Goal: Transaction & Acquisition: Download file/media

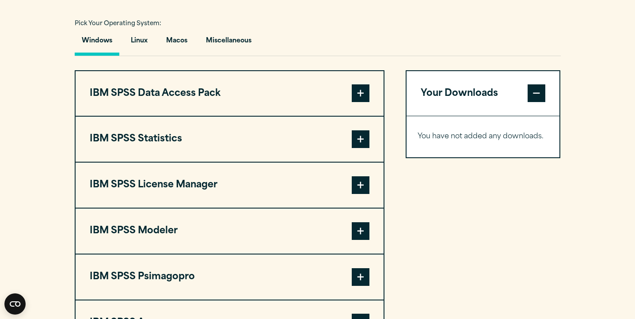
scroll to position [637, 0]
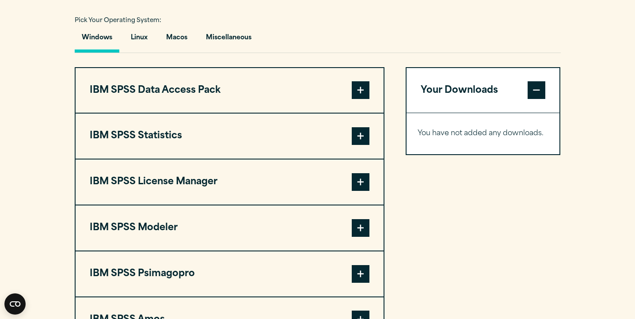
click at [296, 159] on button "IBM SPSS Statistics" at bounding box center [230, 135] width 308 height 45
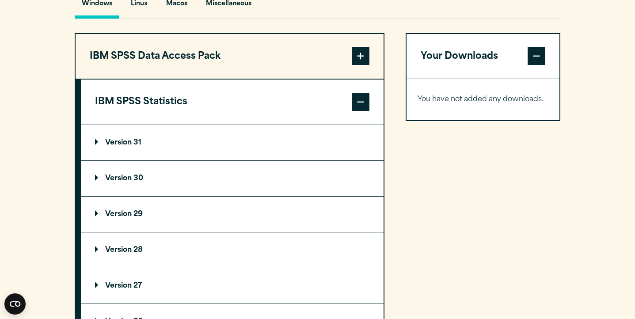
scroll to position [695, 0]
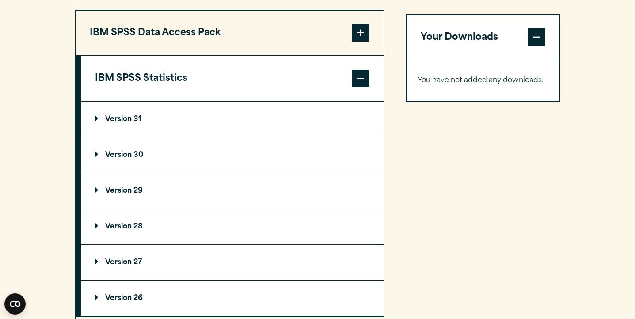
click at [158, 129] on summary "Version 31" at bounding box center [232, 119] width 302 height 35
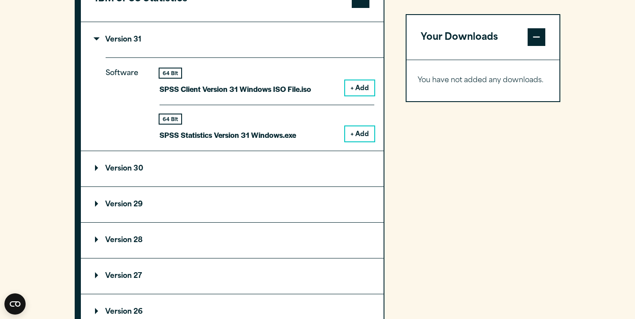
scroll to position [778, 0]
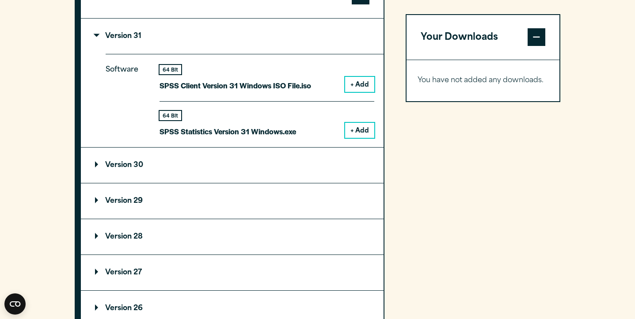
click at [203, 183] on summary "Version 30" at bounding box center [232, 164] width 302 height 35
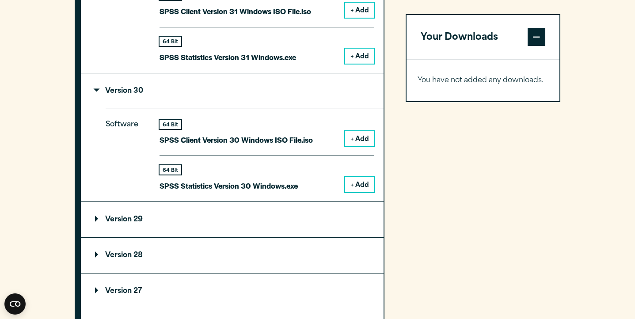
scroll to position [852, 0]
click at [185, 237] on summary "Version 29" at bounding box center [232, 218] width 302 height 35
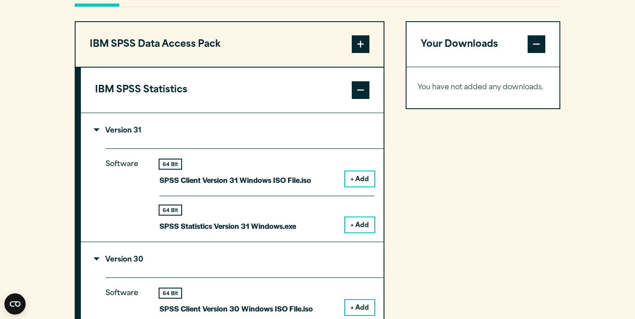
scroll to position [677, 0]
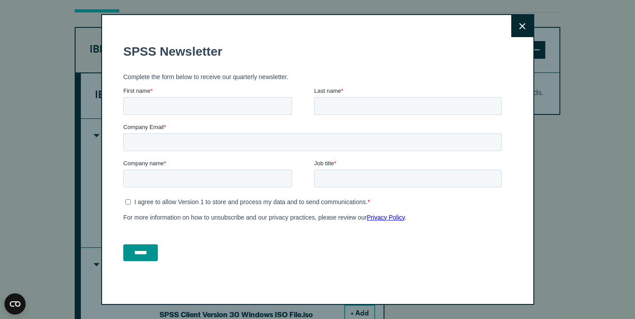
click at [527, 29] on button "Close" at bounding box center [522, 26] width 22 height 22
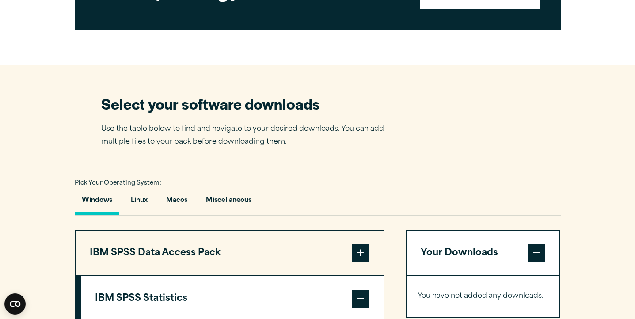
scroll to position [484, 0]
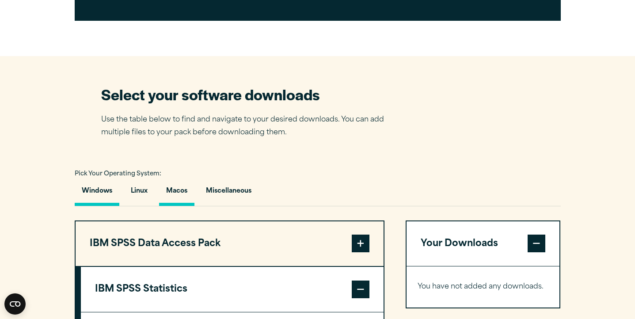
click at [185, 206] on button "Macos" at bounding box center [176, 193] width 35 height 25
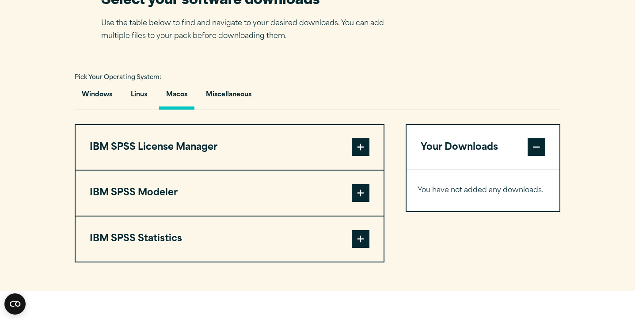
scroll to position [594, 0]
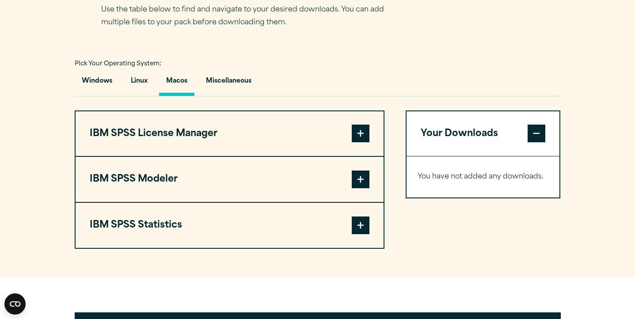
click at [350, 238] on button "IBM SPSS Statistics" at bounding box center [230, 225] width 308 height 45
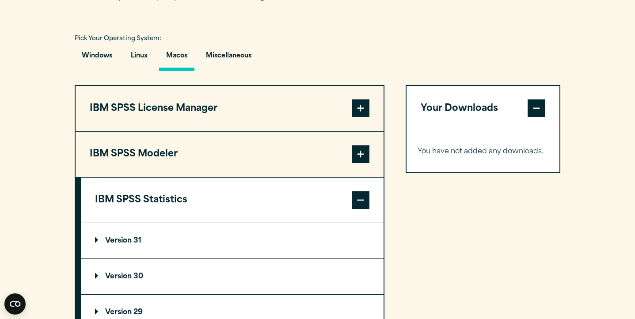
scroll to position [620, 0]
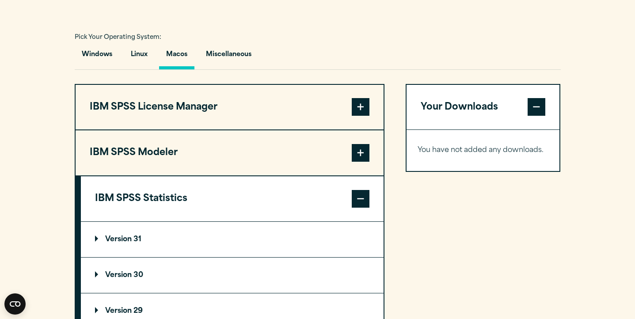
click at [140, 243] on p "Version 31" at bounding box center [118, 239] width 46 height 7
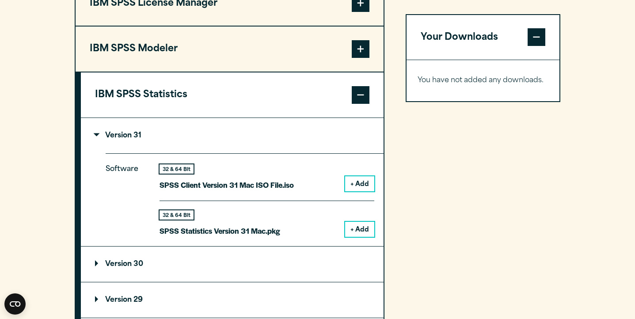
scroll to position [726, 0]
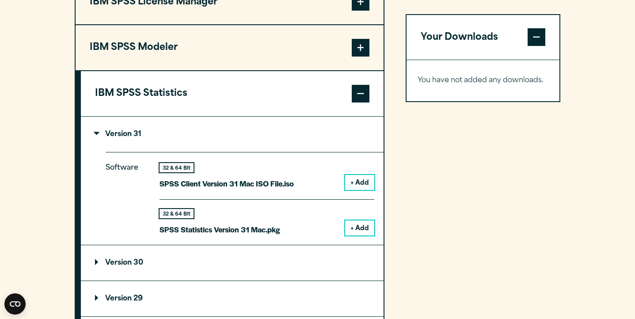
click at [359, 235] on button "+ Add" at bounding box center [359, 227] width 29 height 15
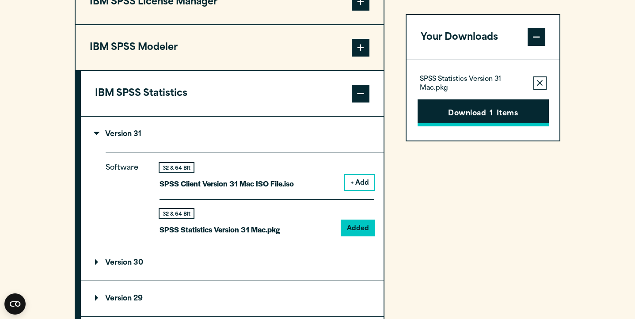
click at [464, 114] on button "Download 1 Items" at bounding box center [482, 112] width 131 height 27
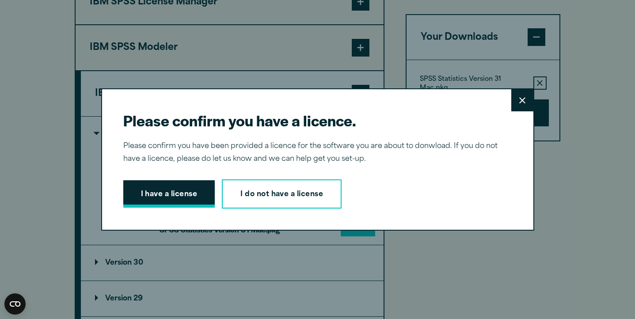
click at [170, 195] on button "I have a license" at bounding box center [169, 193] width 92 height 27
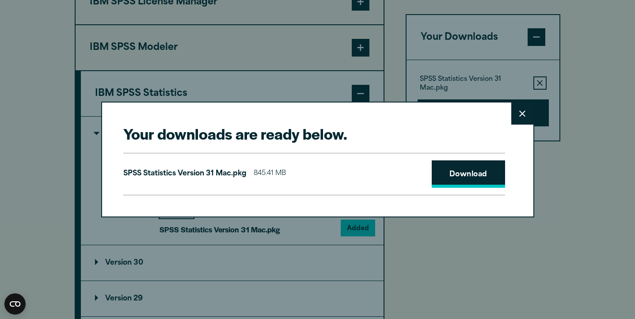
click at [464, 184] on link "Download" at bounding box center [467, 173] width 73 height 27
